Goal: Task Accomplishment & Management: Manage account settings

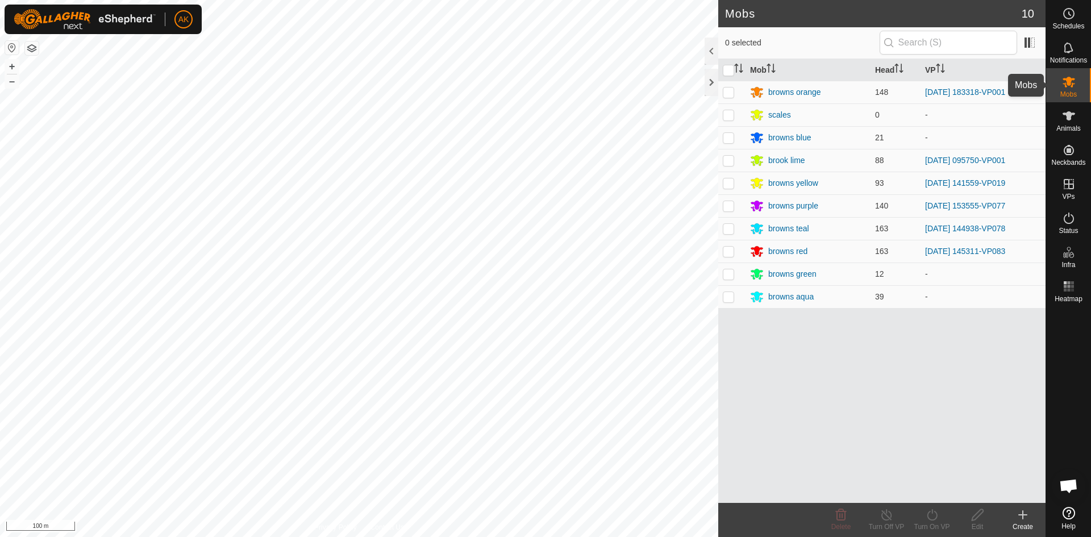
click at [1067, 81] on icon at bounding box center [1069, 82] width 13 height 11
click at [726, 226] on p-checkbox at bounding box center [728, 228] width 11 height 9
checkbox input "true"
click at [931, 516] on icon at bounding box center [932, 515] width 14 height 14
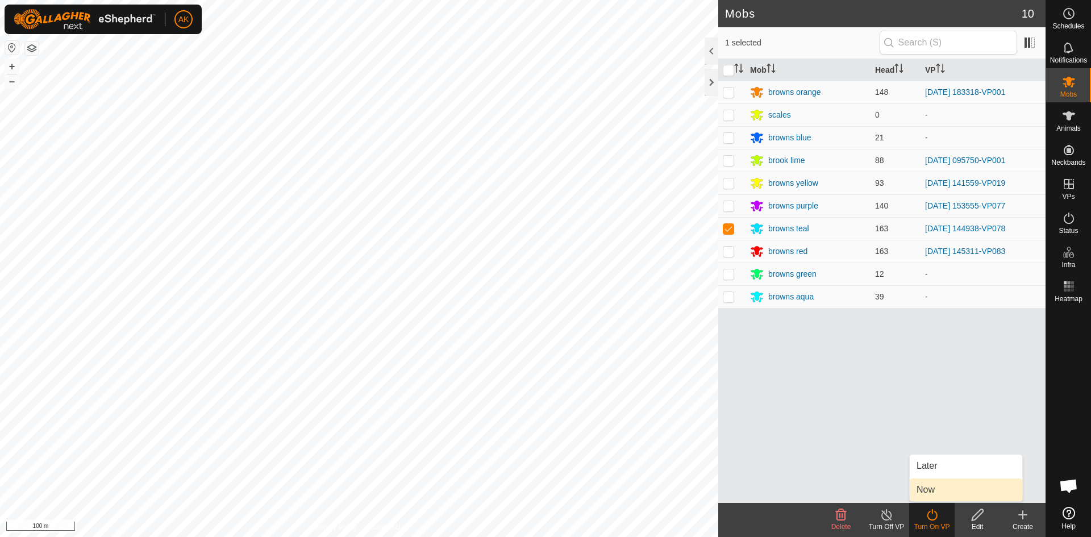
click at [936, 488] on link "Now" at bounding box center [966, 489] width 113 height 23
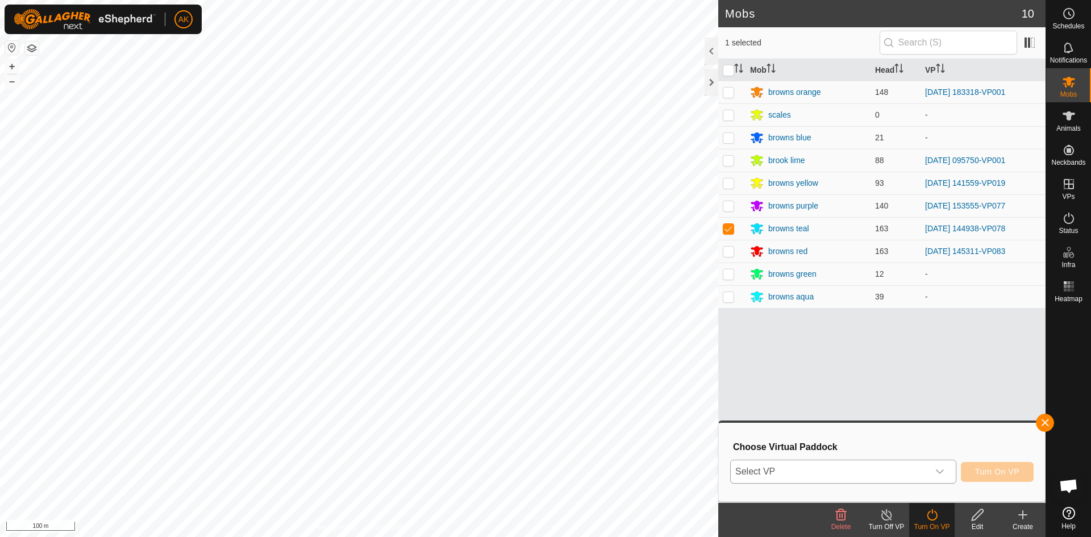
click at [939, 470] on icon "dropdown trigger" at bounding box center [939, 471] width 9 height 9
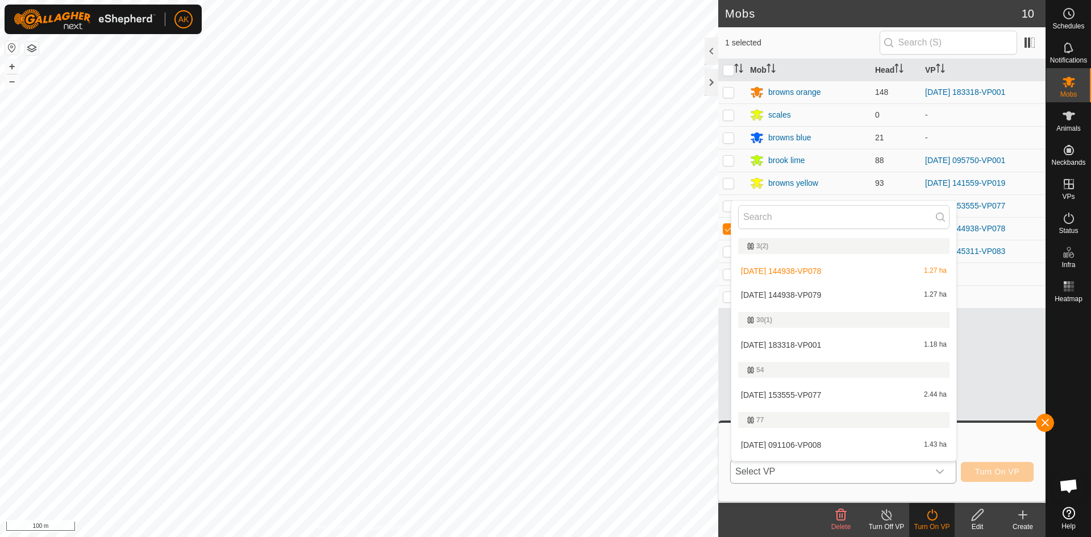
drag, startPoint x: 791, startPoint y: 294, endPoint x: 932, endPoint y: 400, distance: 176.5
click at [792, 294] on li "2025-09-06 144938-VP079 1.27 ha" at bounding box center [843, 295] width 225 height 23
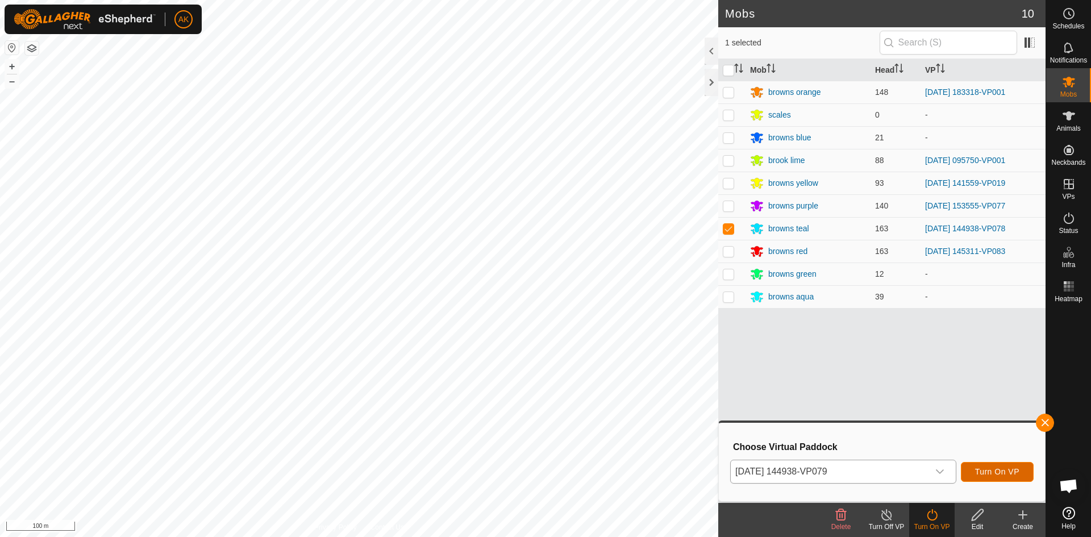
click at [996, 470] on span "Turn On VP" at bounding box center [997, 471] width 44 height 9
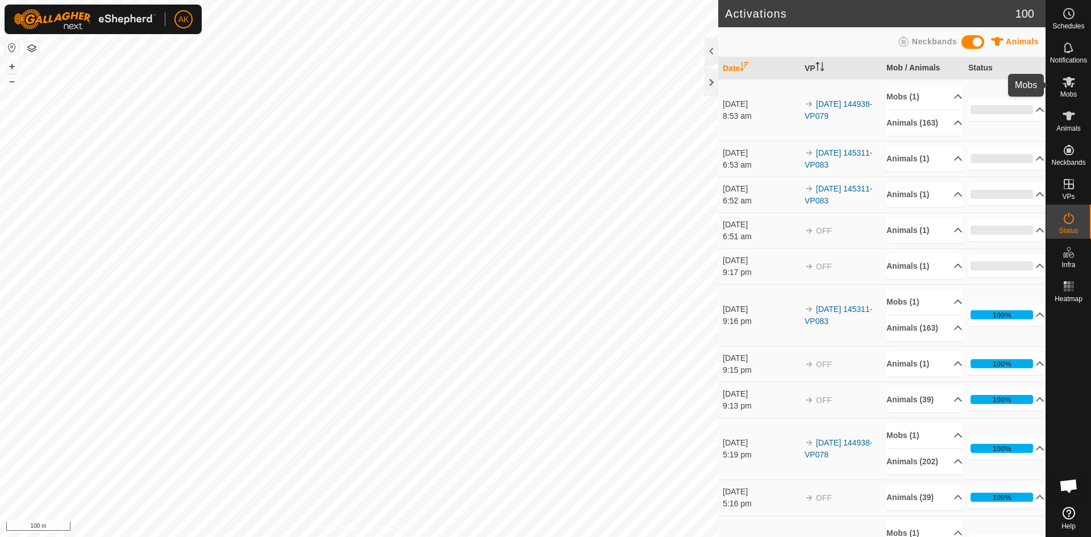
click at [1074, 88] on icon at bounding box center [1069, 82] width 14 height 14
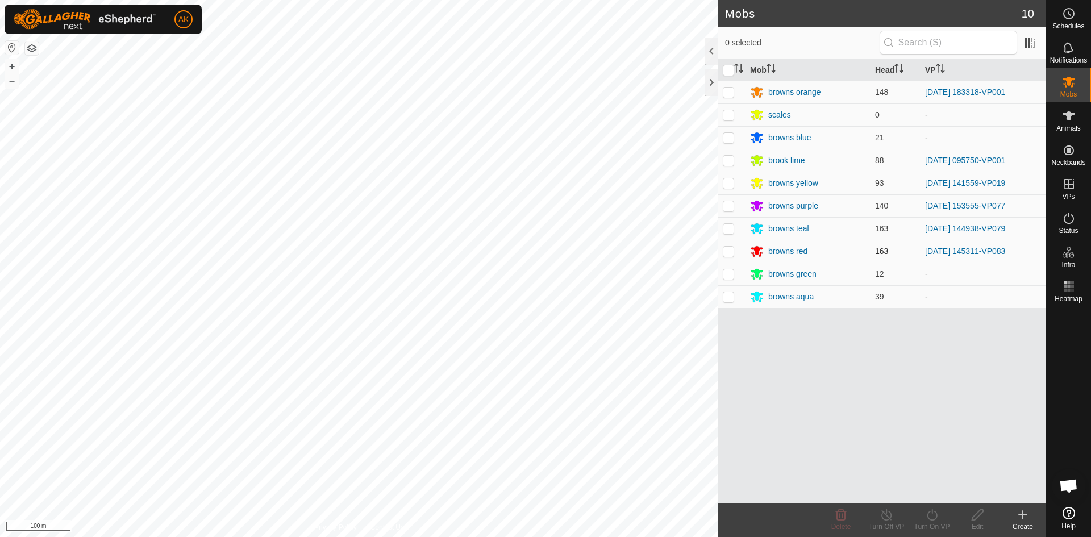
click at [728, 250] on p-checkbox at bounding box center [728, 251] width 11 height 9
checkbox input "true"
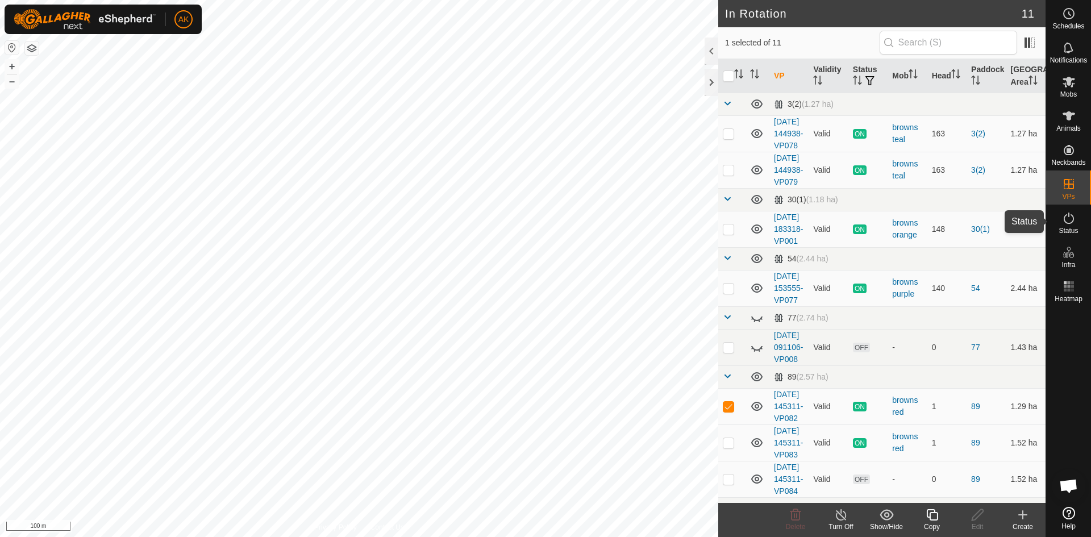
click at [1068, 215] on icon at bounding box center [1069, 218] width 10 height 11
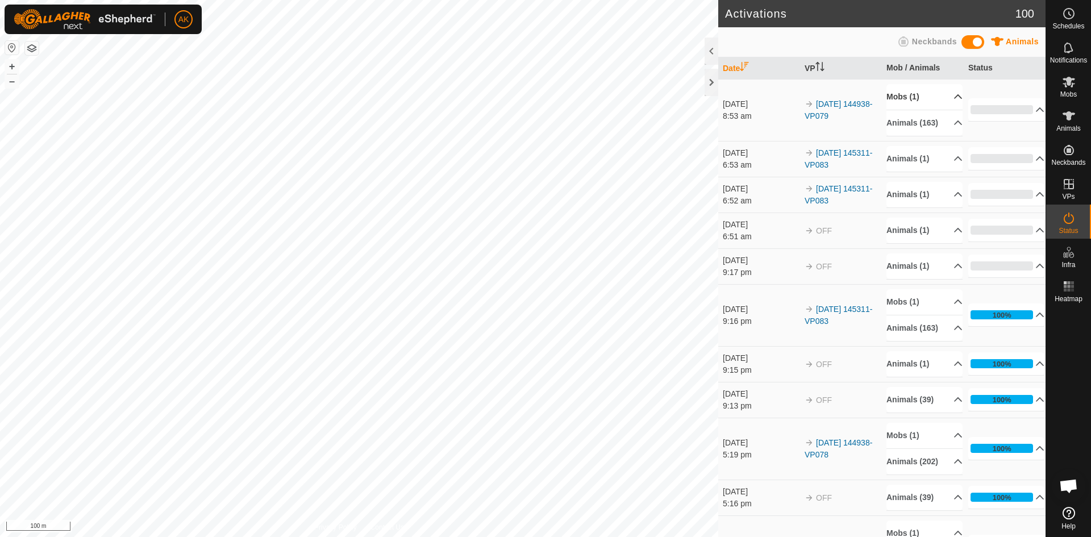
click at [907, 97] on p-accordion-header "Mobs (1)" at bounding box center [924, 97] width 76 height 26
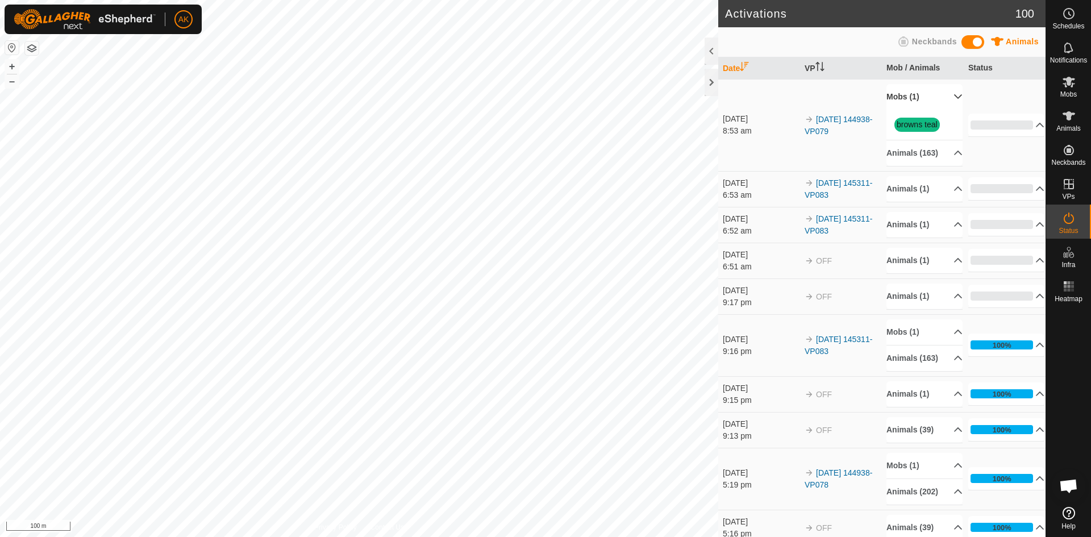
click at [907, 97] on p-accordion-header "Mobs (1)" at bounding box center [924, 97] width 76 height 26
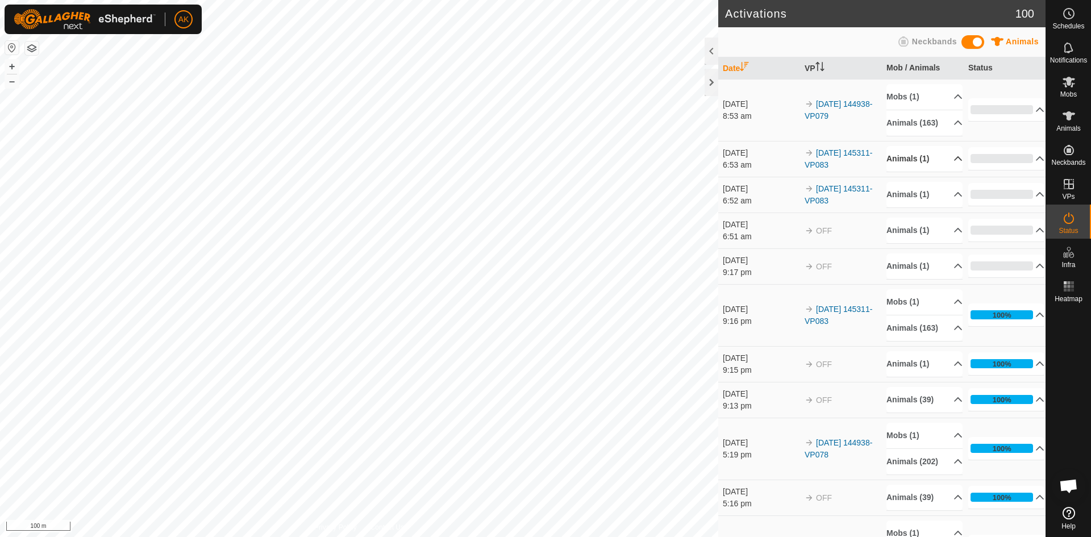
click at [904, 168] on p-accordion-header "Animals (1)" at bounding box center [924, 159] width 76 height 26
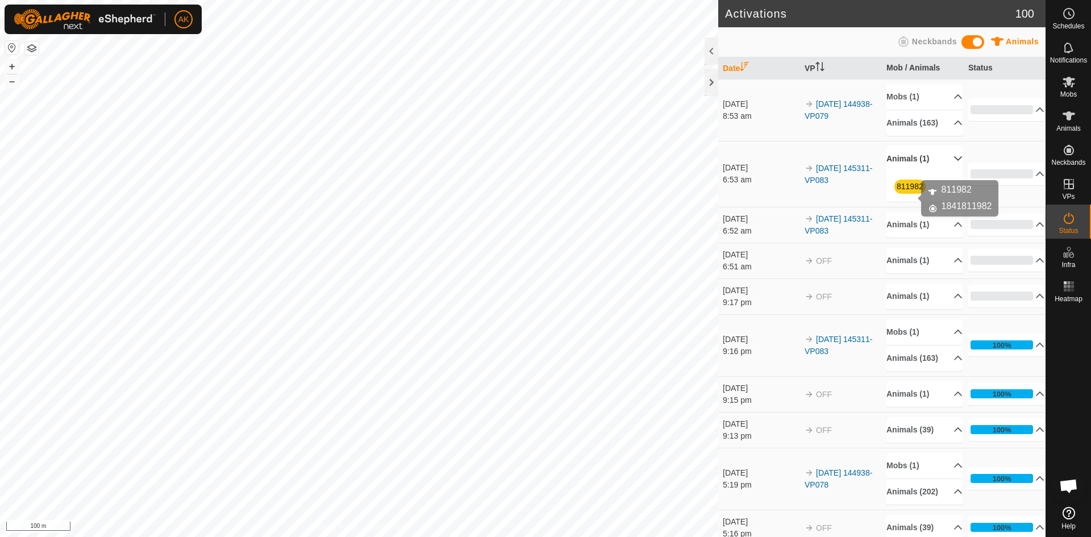
click at [900, 191] on link "811982" at bounding box center [910, 186] width 27 height 9
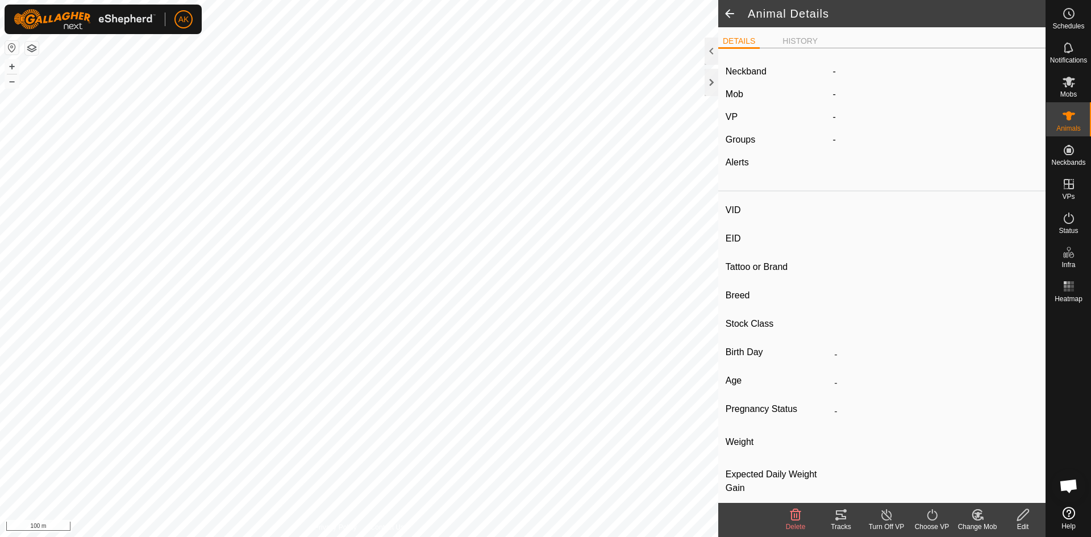
type input "811982"
type input "-"
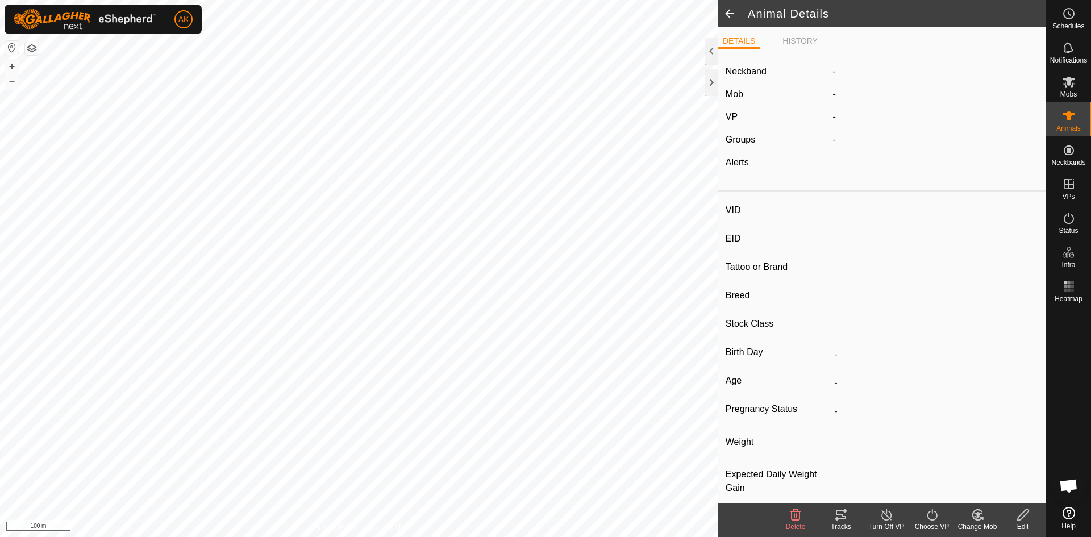
type input "-"
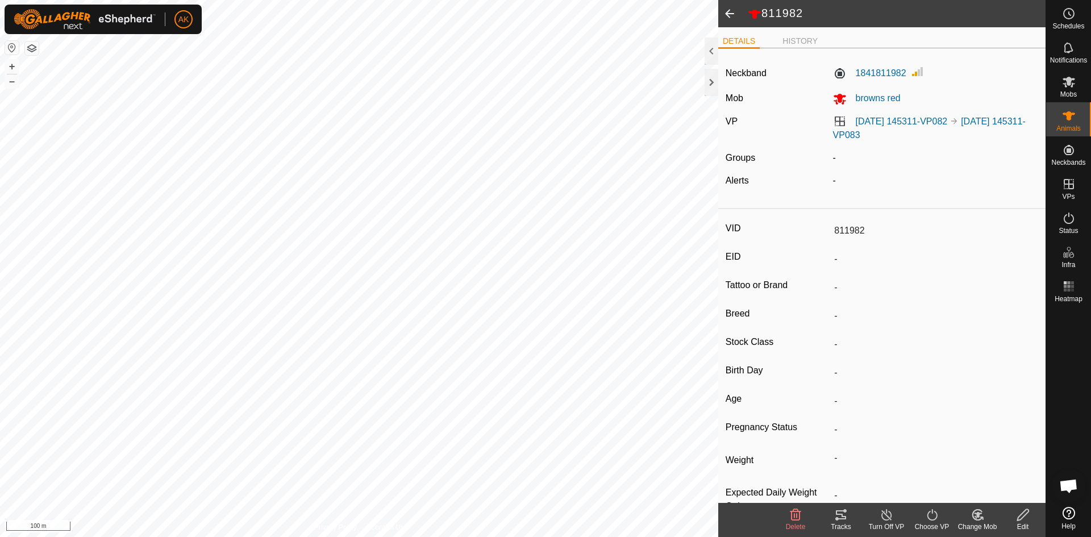
click at [793, 516] on icon at bounding box center [796, 515] width 14 height 14
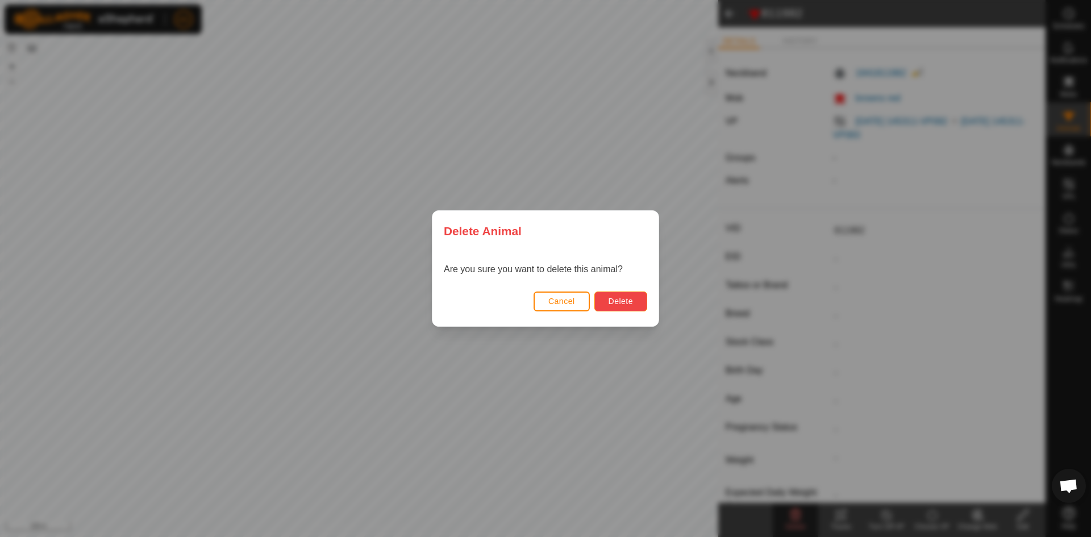
click at [628, 300] on span "Delete" at bounding box center [621, 301] width 24 height 9
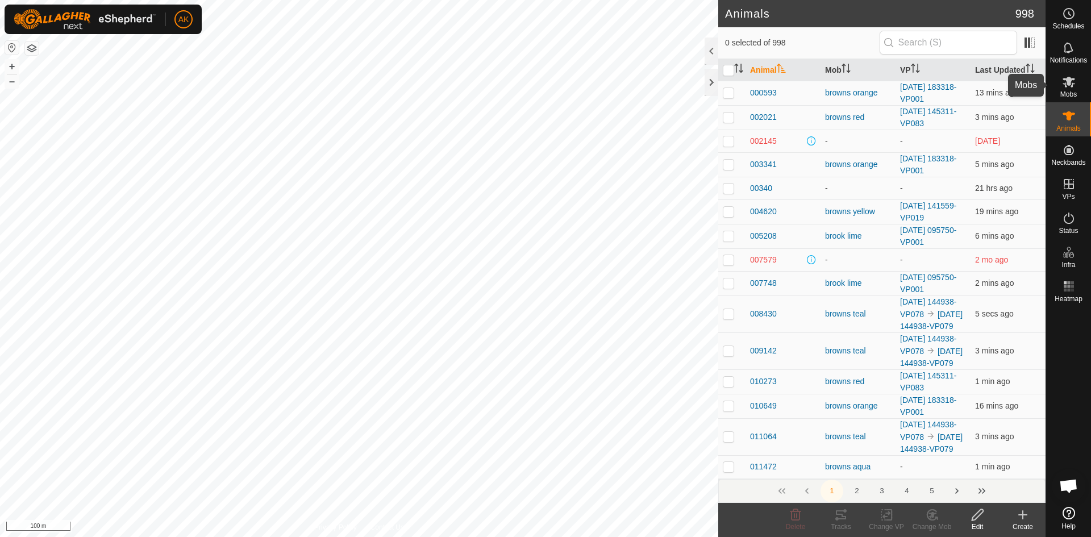
click at [1064, 91] on span "Mobs" at bounding box center [1068, 94] width 16 height 7
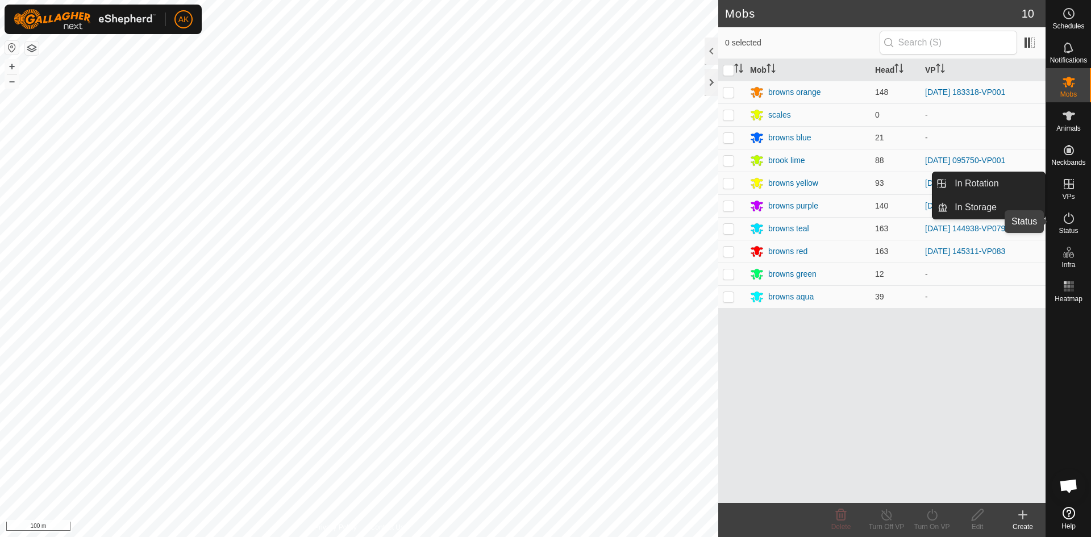
click at [1072, 220] on icon at bounding box center [1069, 218] width 14 height 14
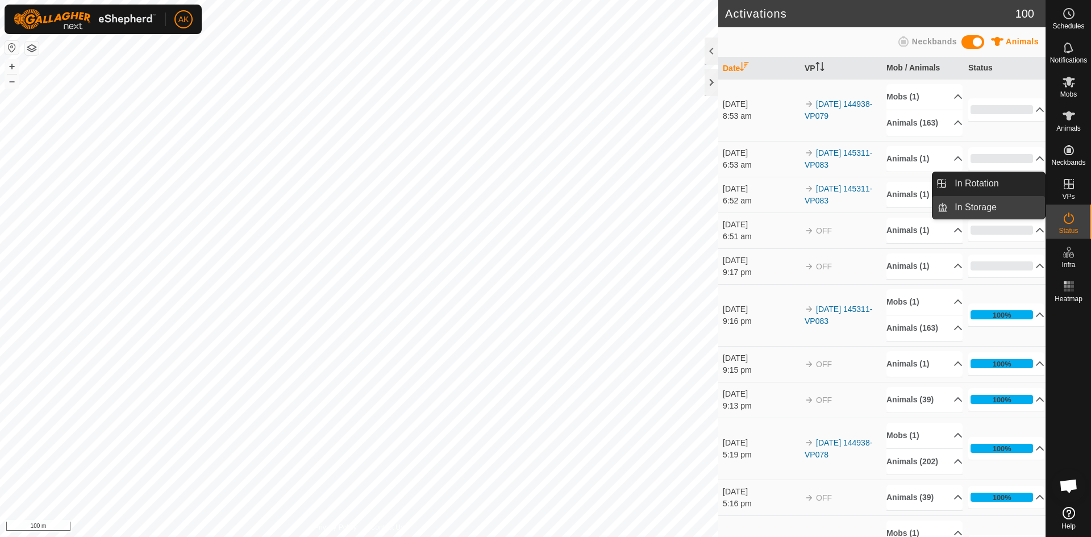
click at [1034, 218] on link "In Storage" at bounding box center [996, 207] width 97 height 23
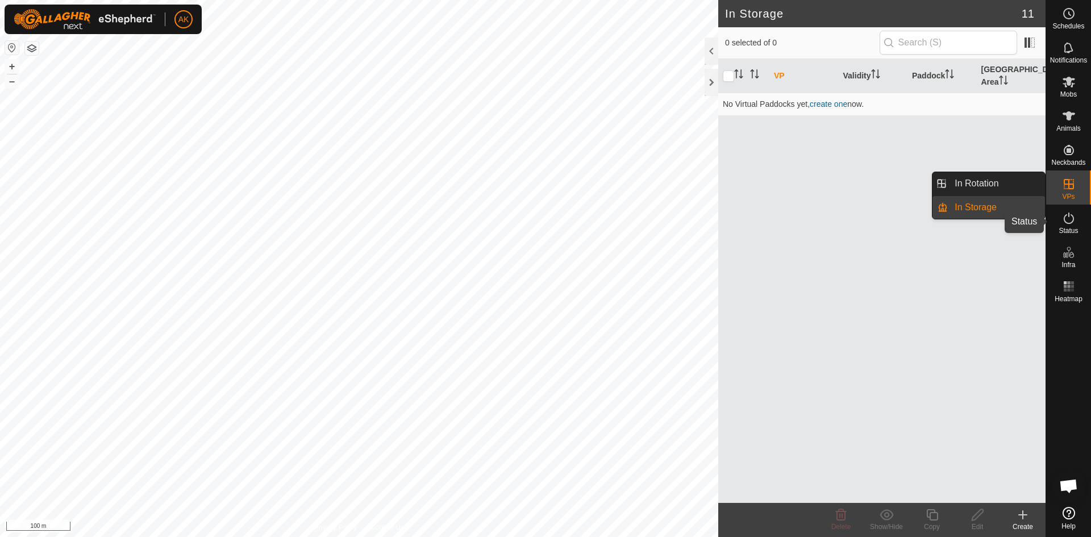
click at [1070, 224] on icon at bounding box center [1069, 218] width 14 height 14
click at [1069, 223] on icon at bounding box center [1069, 218] width 14 height 14
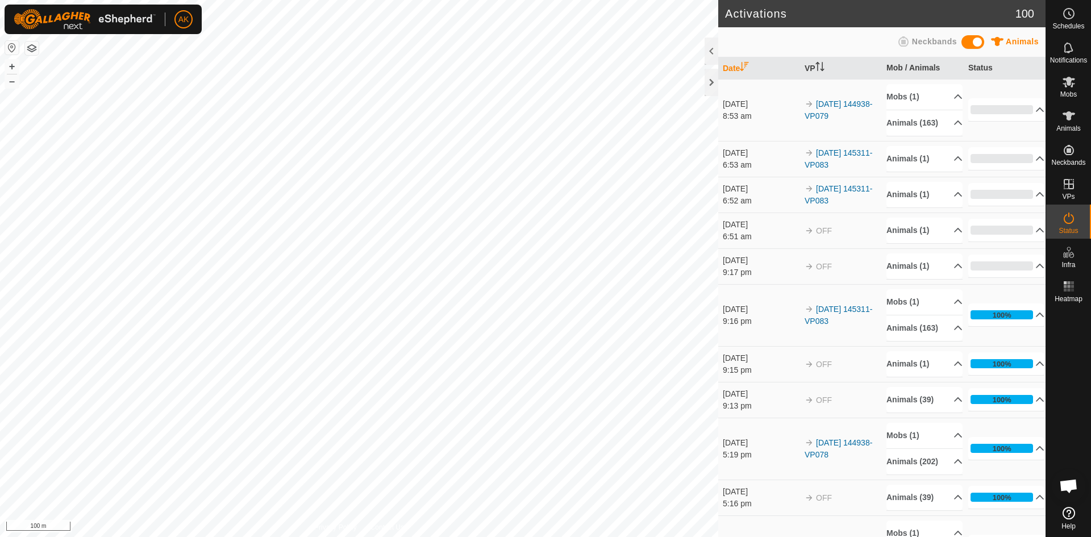
click at [1069, 223] on icon at bounding box center [1069, 218] width 14 height 14
click at [910, 206] on p-accordion-header "Animals (1)" at bounding box center [924, 195] width 76 height 26
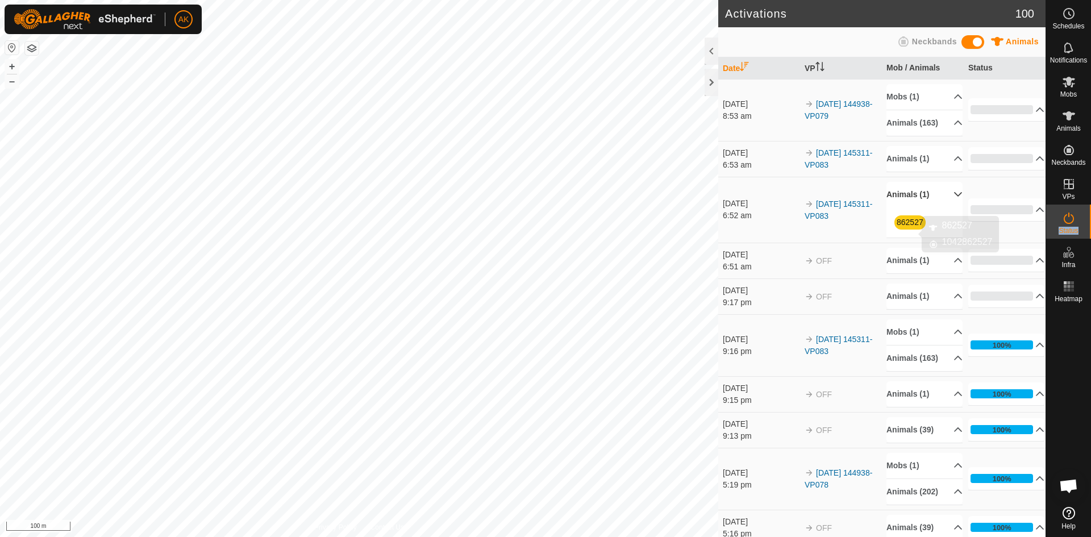
click at [907, 227] on link "862527" at bounding box center [910, 222] width 27 height 9
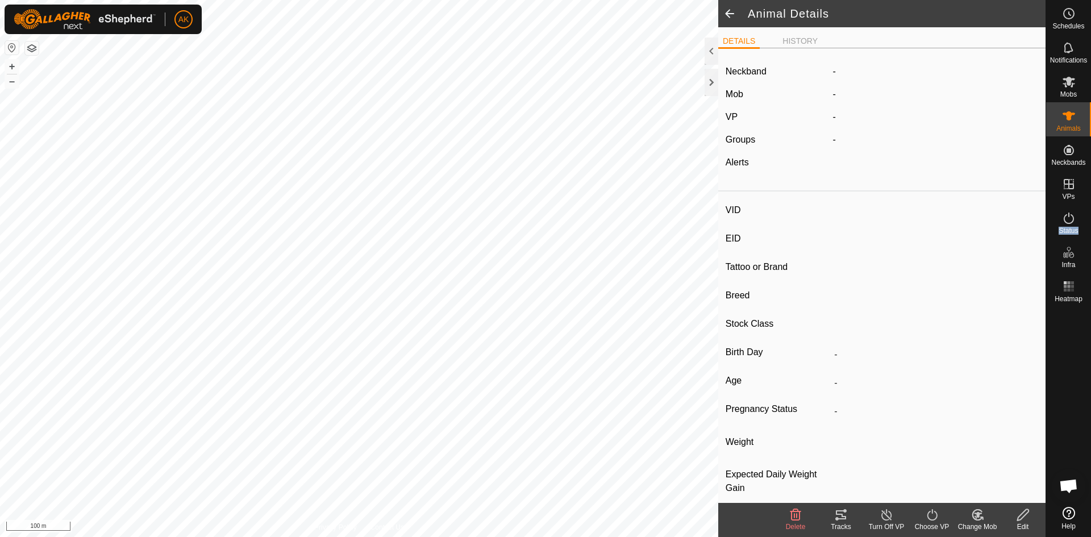
type input "862527"
type input "-"
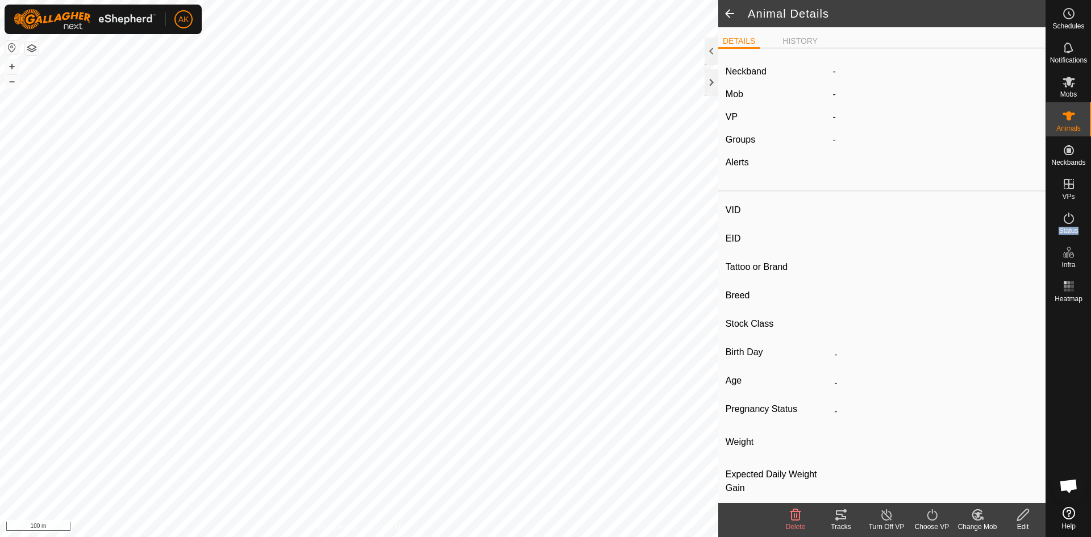
type input "0 kg"
type input "-"
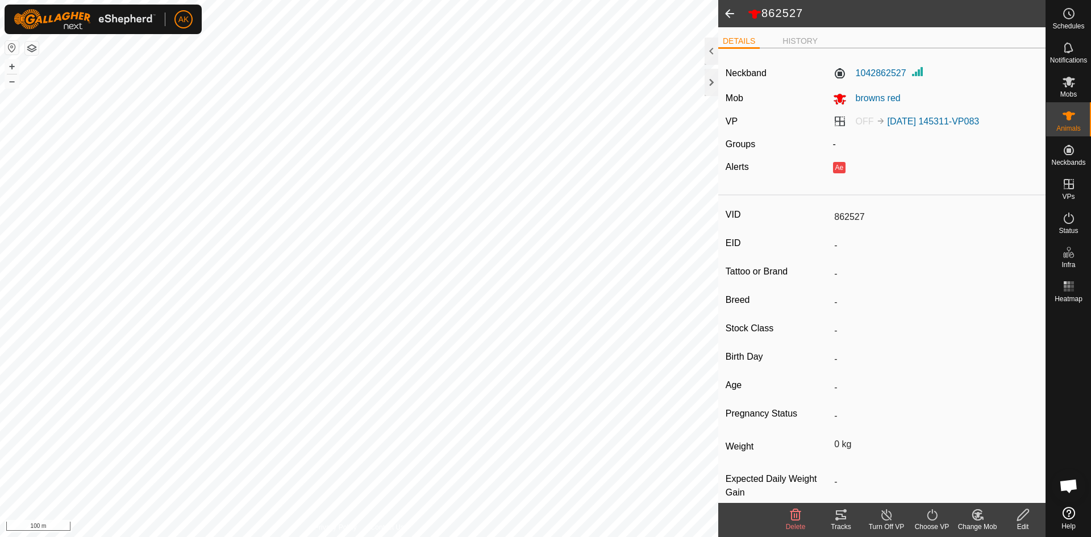
click at [794, 512] on icon at bounding box center [795, 514] width 11 height 11
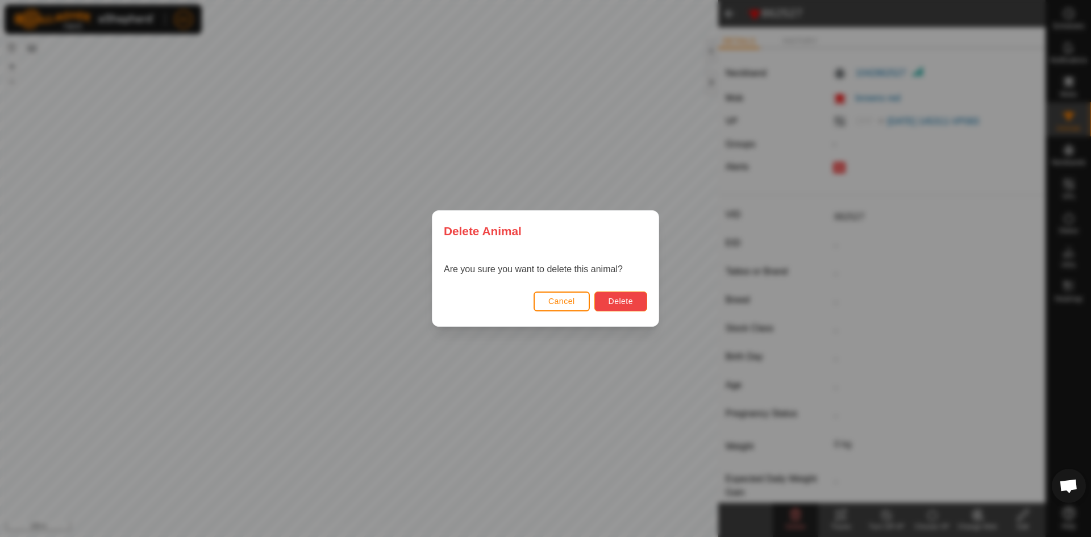
click at [617, 298] on span "Delete" at bounding box center [621, 301] width 24 height 9
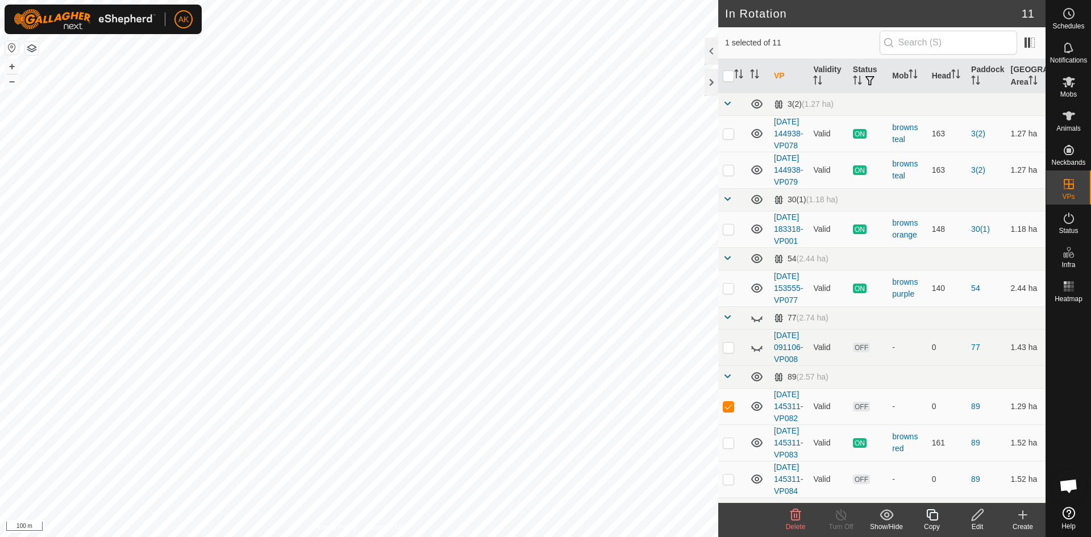
click at [794, 504] on div "Delete" at bounding box center [795, 520] width 45 height 34
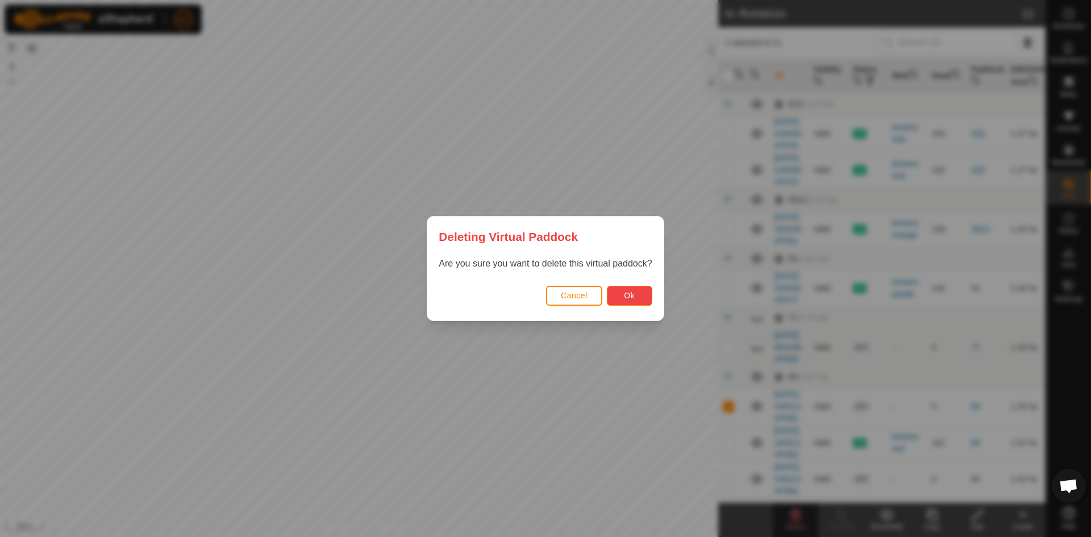
click at [639, 288] on button "Ok" at bounding box center [629, 296] width 45 height 20
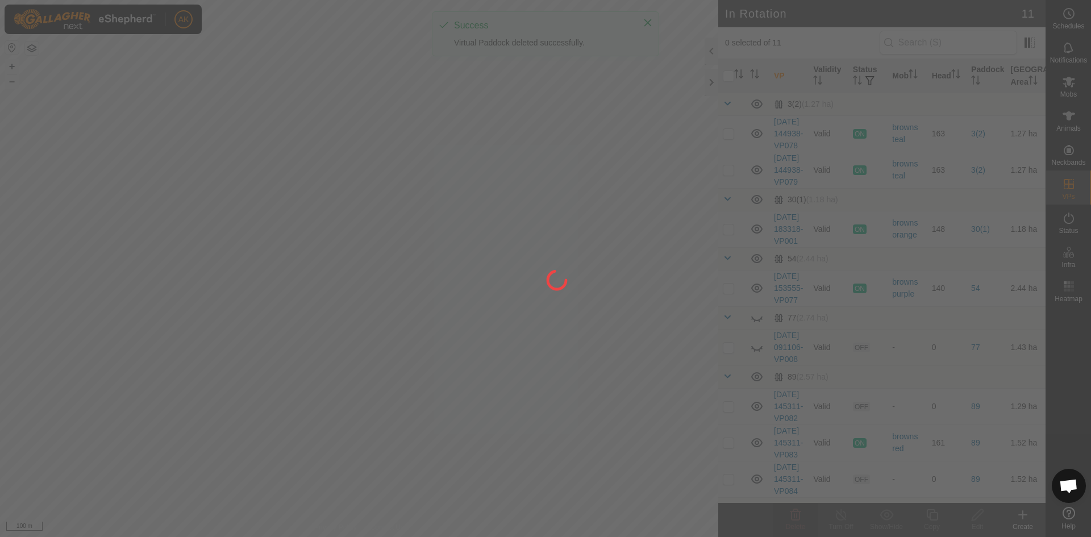
checkbox input "false"
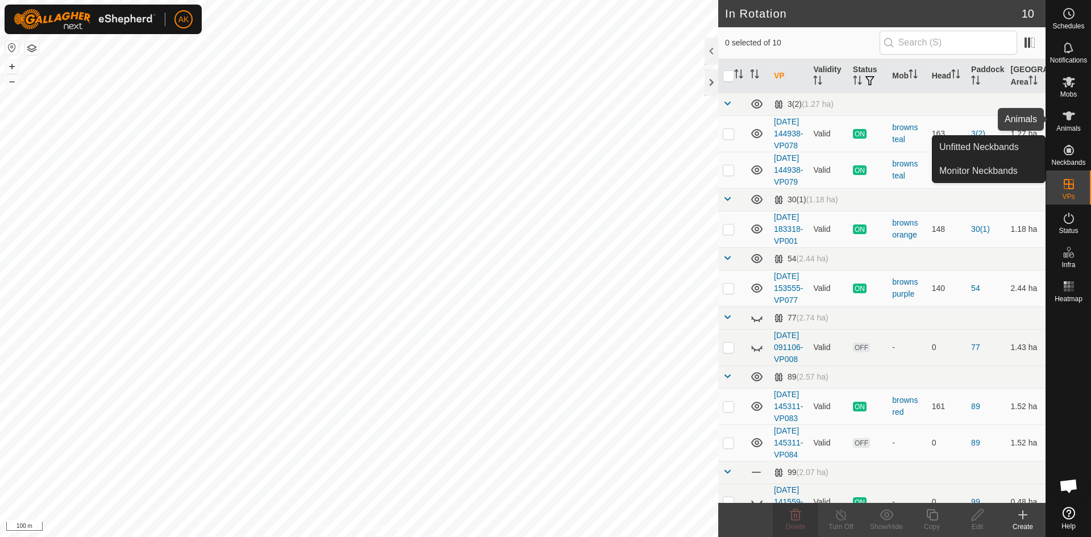
click at [1061, 115] on es-animals-svg-icon at bounding box center [1069, 116] width 20 height 18
